Goal: Transaction & Acquisition: Book appointment/travel/reservation

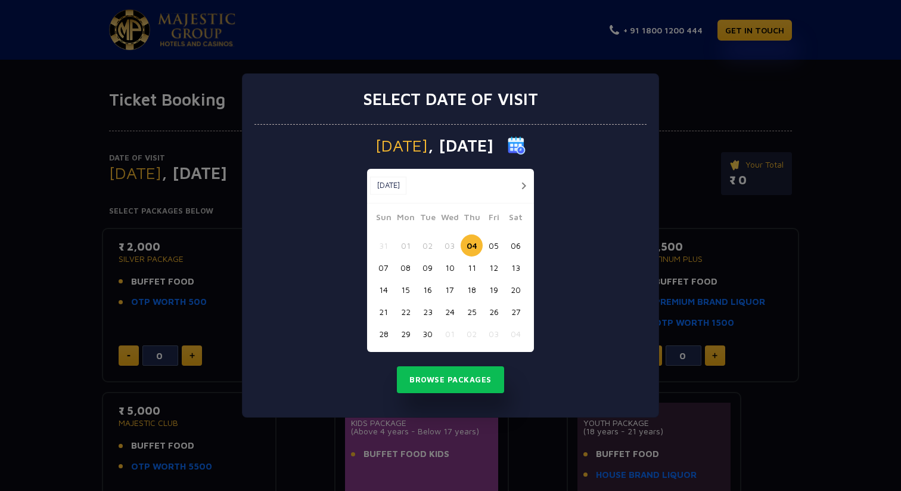
click at [473, 243] on button "04" at bounding box center [472, 245] width 22 height 22
click at [448, 376] on button "Browse Packages" at bounding box center [450, 379] width 107 height 27
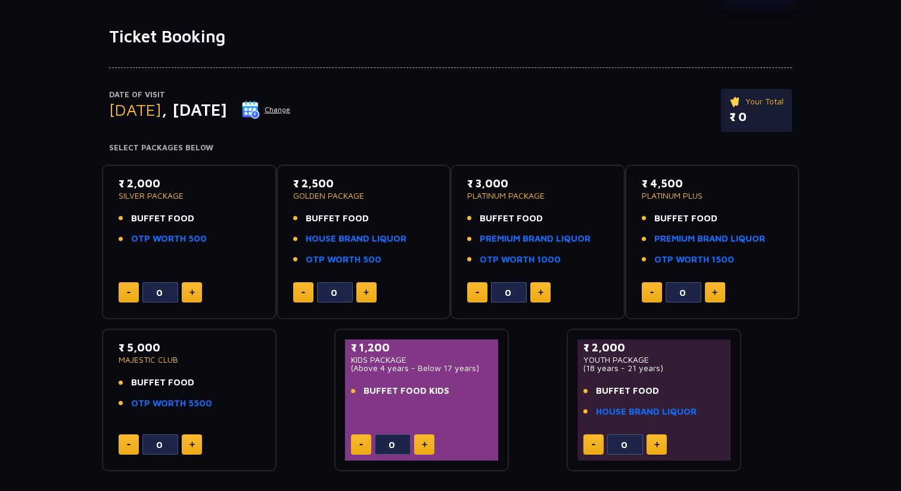
scroll to position [77, 0]
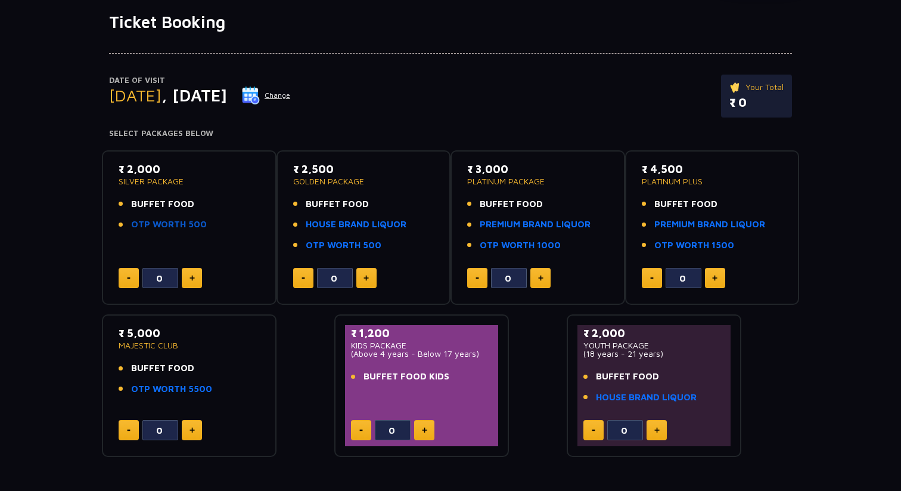
click at [148, 225] on link "OTP WORTH 500" at bounding box center [169, 225] width 76 height 14
drag, startPoint x: 300, startPoint y: 169, endPoint x: 352, endPoint y: 169, distance: 52.5
click at [352, 169] on p "₹ 2,500" at bounding box center [363, 169] width 141 height 16
drag, startPoint x: 136, startPoint y: 203, endPoint x: 199, endPoint y: 203, distance: 63.2
click at [199, 203] on li "BUFFET FOOD" at bounding box center [189, 204] width 141 height 14
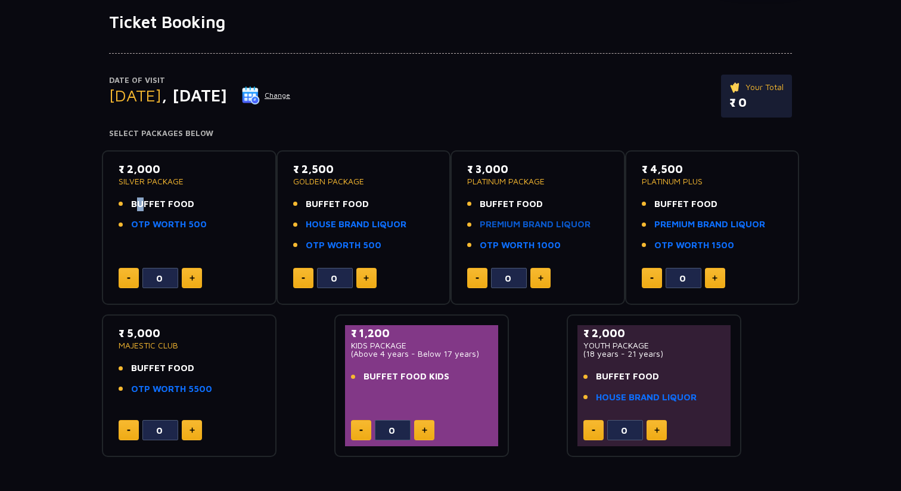
click at [546, 221] on link "PREMIUM BRAND LIQUOR" at bounding box center [535, 225] width 111 height 14
click at [206, 190] on div "₹ 2,000 SILVER PACKAGE BUFFET FOOD OTP WORTH 500" at bounding box center [189, 199] width 141 height 77
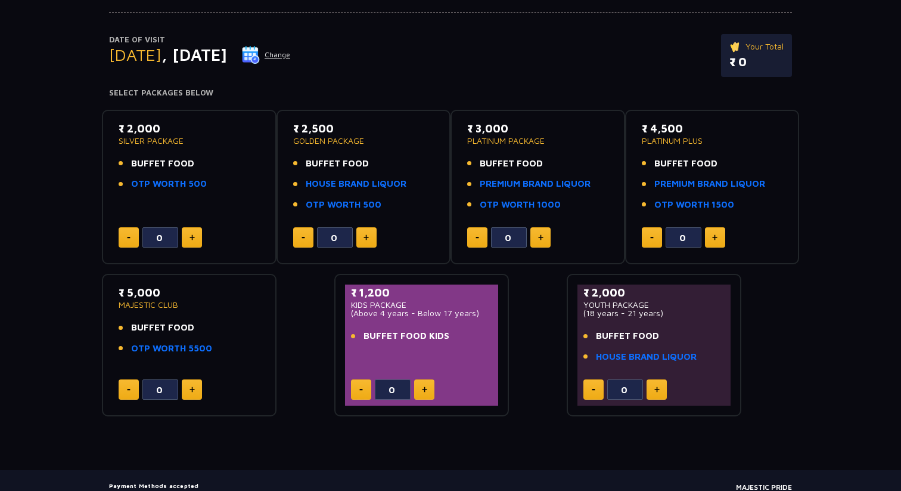
scroll to position [119, 0]
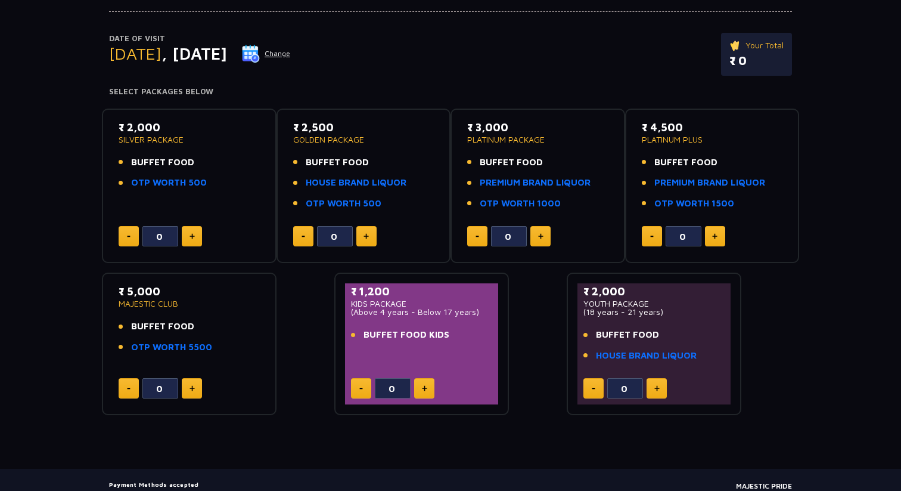
drag, startPoint x: 359, startPoint y: 302, endPoint x: 420, endPoint y: 302, distance: 60.8
click at [420, 302] on p "KIDS PACKAGE" at bounding box center [421, 303] width 141 height 8
drag, startPoint x: 585, startPoint y: 303, endPoint x: 659, endPoint y: 303, distance: 73.9
click at [659, 303] on p "YOUTH PACKAGE" at bounding box center [654, 303] width 141 height 8
drag, startPoint x: 590, startPoint y: 310, endPoint x: 657, endPoint y: 310, distance: 67.4
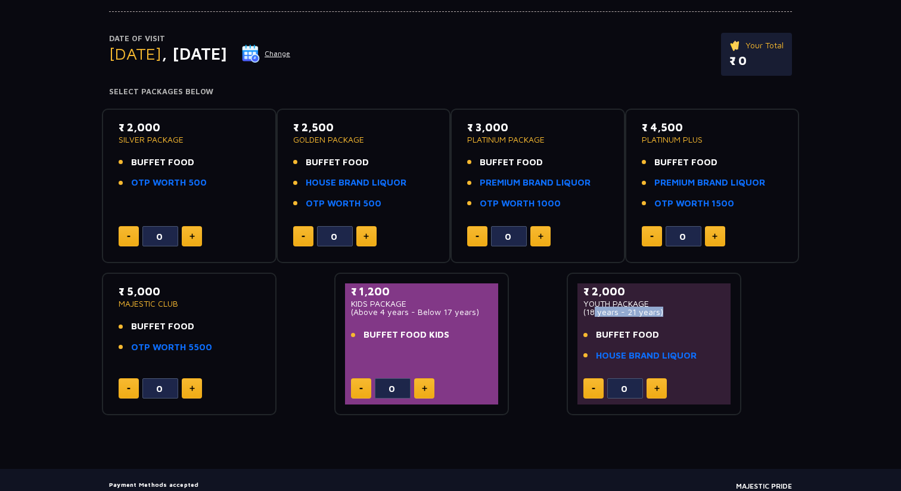
click at [657, 310] on p "(18 years - 21 years)" at bounding box center [654, 312] width 141 height 8
click at [656, 333] on li "BUFFET FOOD" at bounding box center [654, 335] width 141 height 14
drag, startPoint x: 584, startPoint y: 311, endPoint x: 677, endPoint y: 311, distance: 93.0
click at [677, 311] on p "(18 years - 21 years)" at bounding box center [654, 312] width 141 height 8
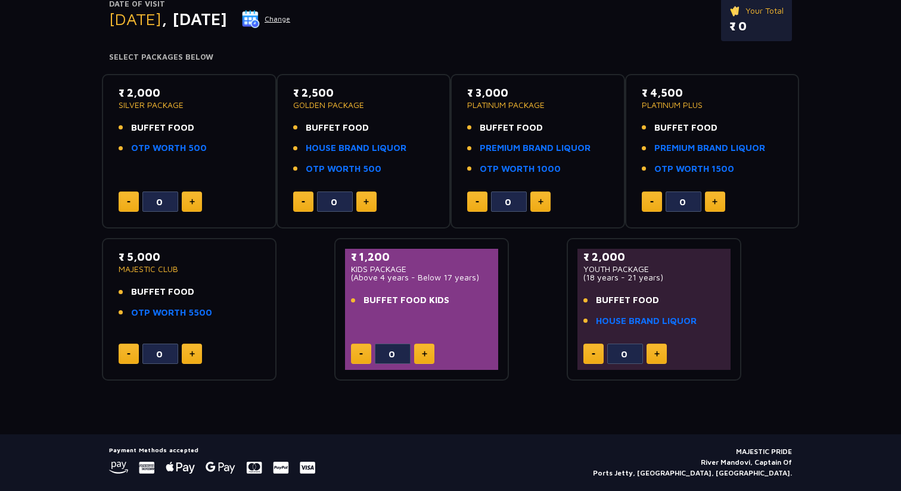
scroll to position [153, 0]
click at [667, 289] on div "₹ 2,000 YOUTH PACKAGE (18 years - 21 years) BUFFET FOOD HOUSE BRAND LIQUOR" at bounding box center [654, 292] width 141 height 86
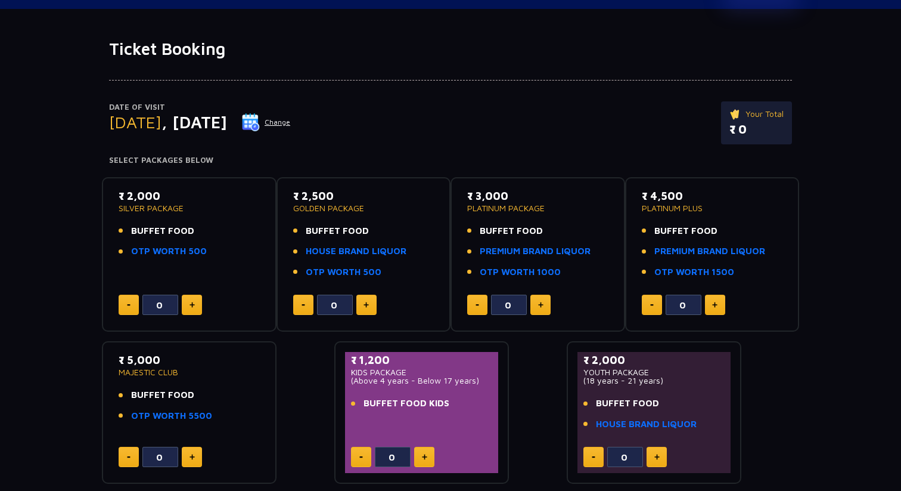
scroll to position [37, 0]
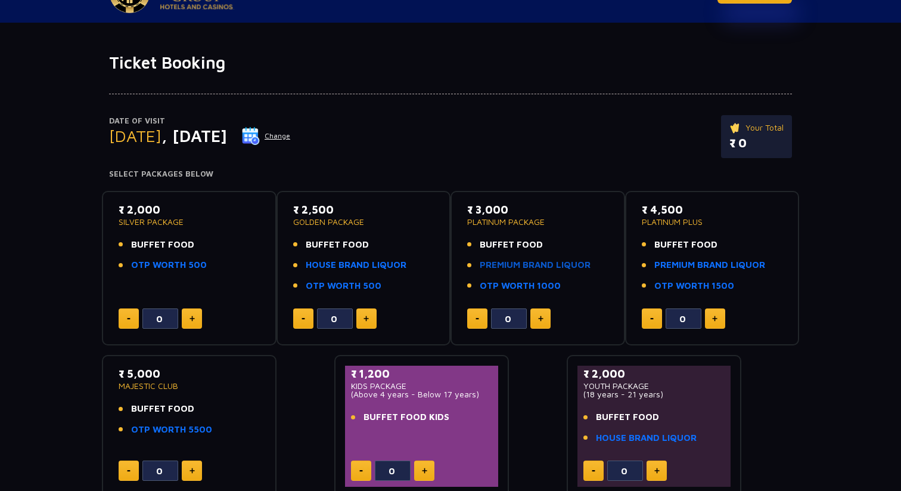
click at [503, 265] on link "PREMIUM BRAND LIQUOR" at bounding box center [535, 265] width 111 height 14
click at [668, 109] on div "Date of Visit [DATE] Change Your Total ₹ 0 Select Packages Below" at bounding box center [450, 126] width 697 height 106
drag, startPoint x: 473, startPoint y: 209, endPoint x: 559, endPoint y: 208, distance: 85.8
click at [559, 209] on p "₹ 3,000" at bounding box center [537, 209] width 141 height 16
click at [559, 208] on p "₹ 3,000" at bounding box center [537, 209] width 141 height 16
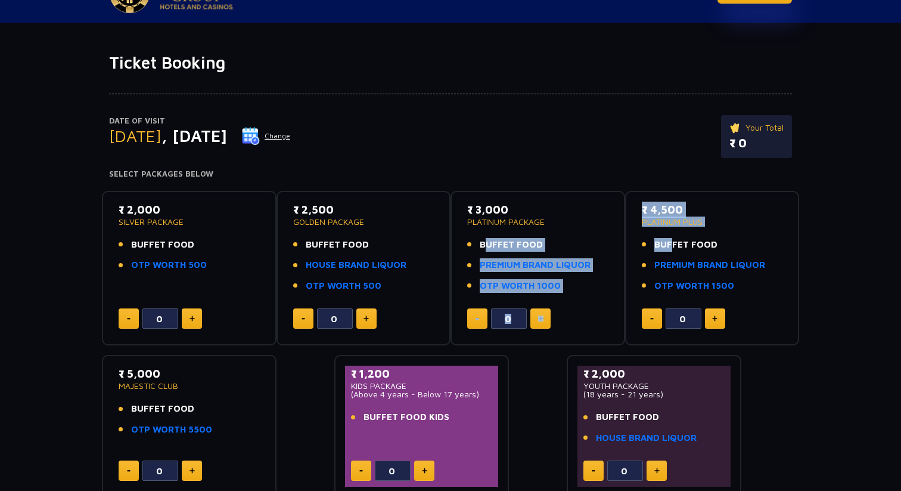
drag, startPoint x: 482, startPoint y: 245, endPoint x: 666, endPoint y: 243, distance: 184.2
click at [666, 244] on div "₹ 2,000 SILVER PACKAGE BUFFET FOOD OTP WORTH 500 0 ₹ 2,500 GOLDEN PACKAGE BUFFE…" at bounding box center [450, 339] width 697 height 317
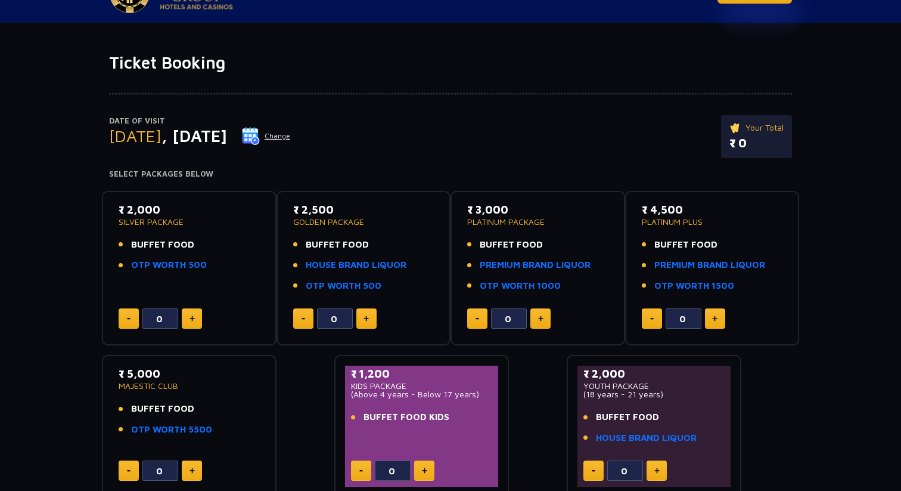
click at [604, 247] on li "BUFFET FOOD" at bounding box center [537, 245] width 141 height 14
